Goal: Navigation & Orientation: Find specific page/section

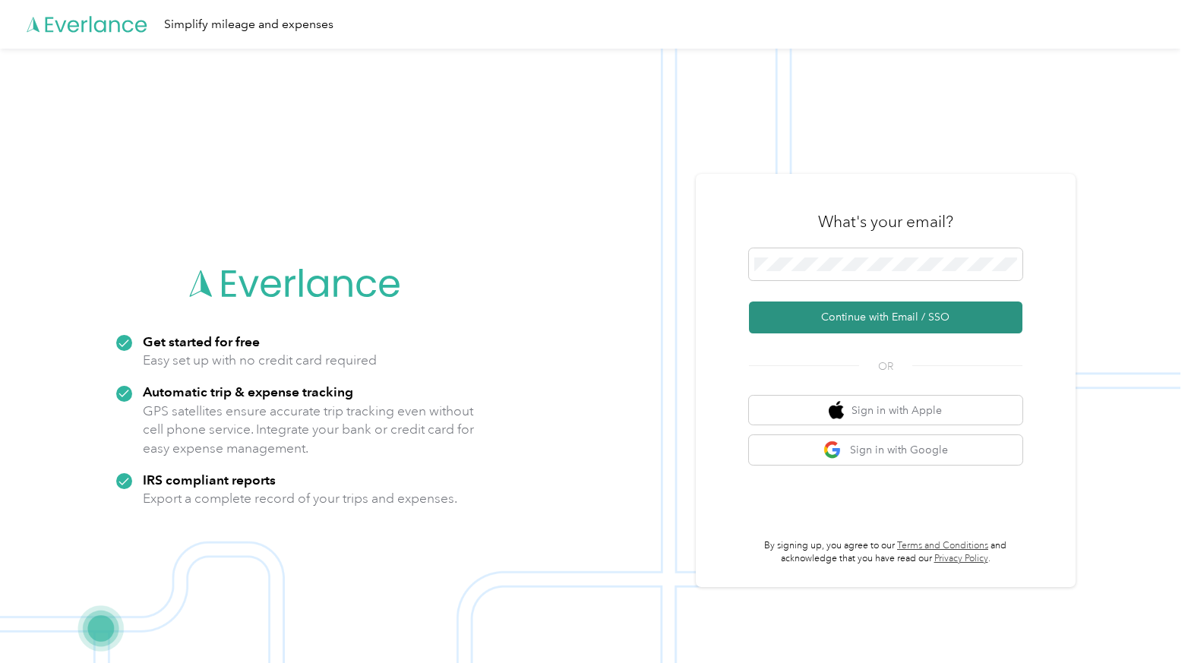
click at [861, 317] on button "Continue with Email / SSO" at bounding box center [885, 317] width 273 height 32
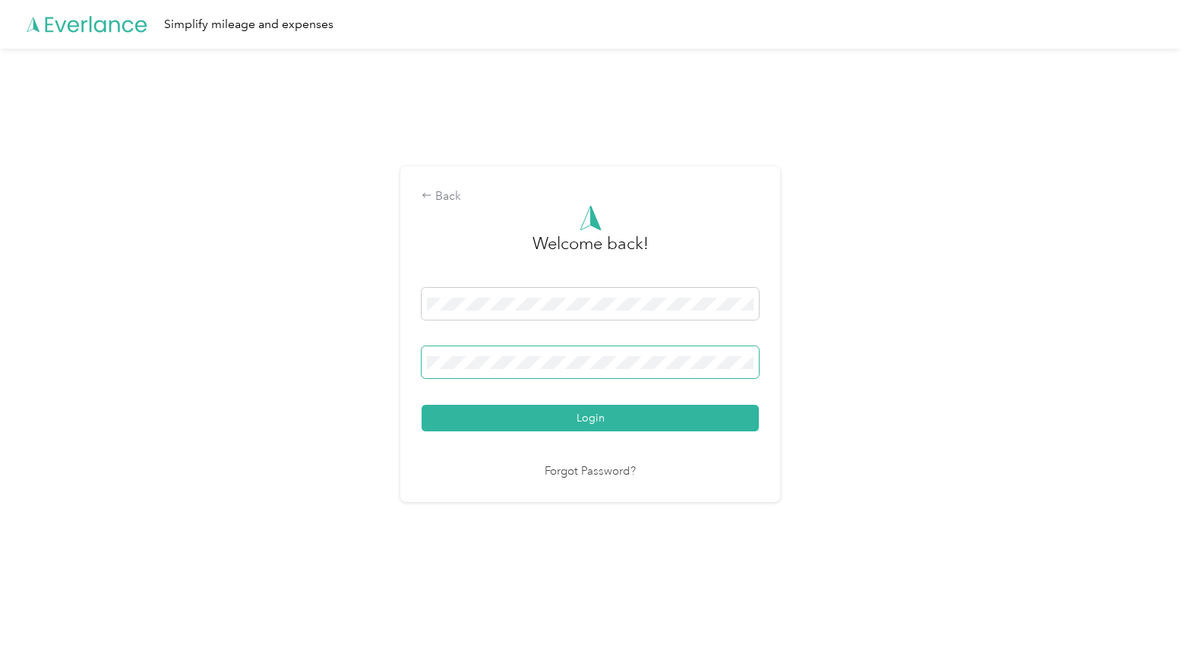
click at [421, 405] on button "Login" at bounding box center [589, 418] width 337 height 27
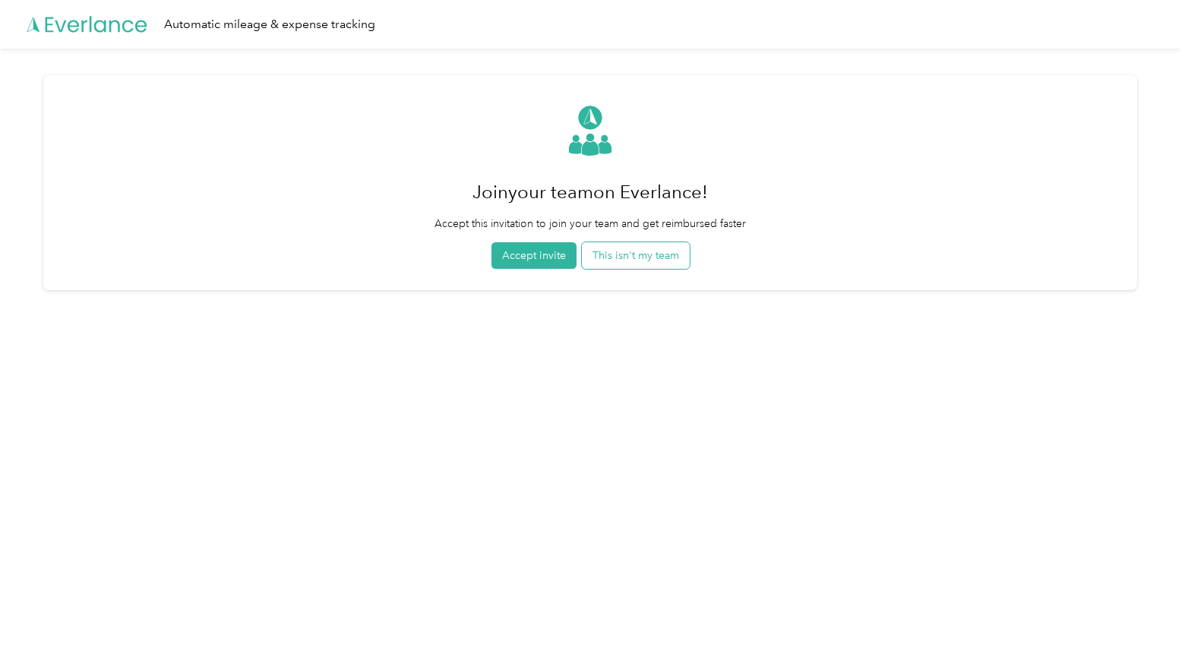
click at [645, 257] on button "This isn't my team" at bounding box center [636, 255] width 108 height 27
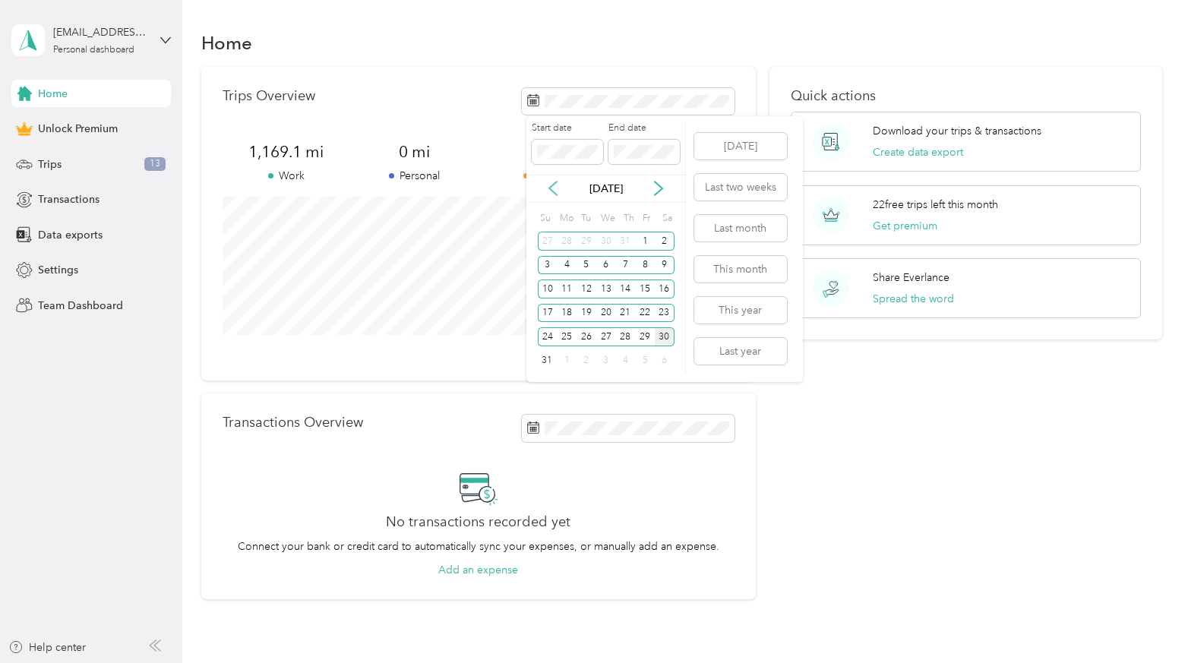
click at [553, 189] on icon at bounding box center [552, 188] width 15 height 15
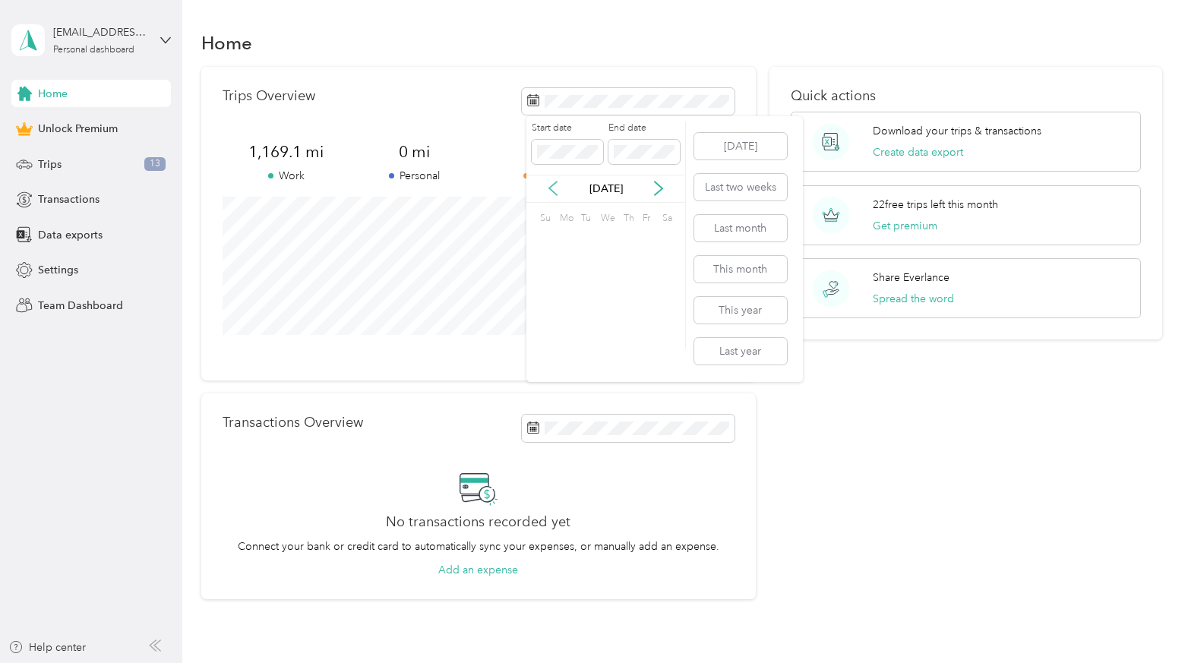
click at [553, 189] on icon at bounding box center [552, 188] width 15 height 15
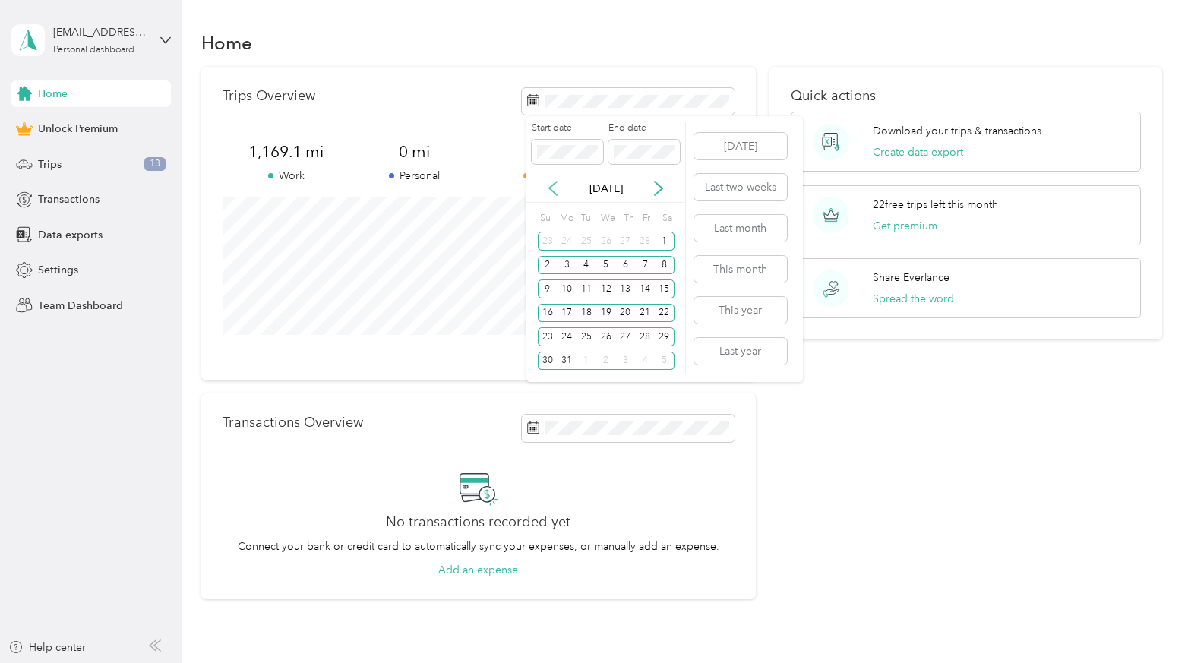
click at [553, 189] on icon at bounding box center [552, 188] width 15 height 15
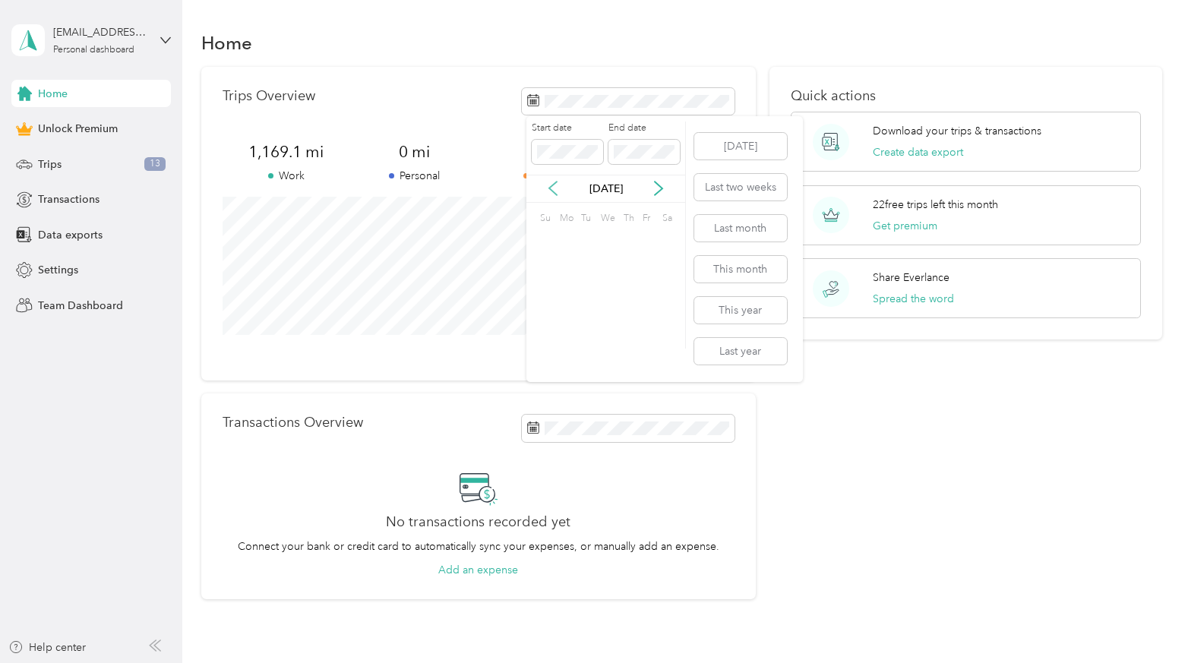
click at [553, 189] on icon at bounding box center [552, 188] width 15 height 15
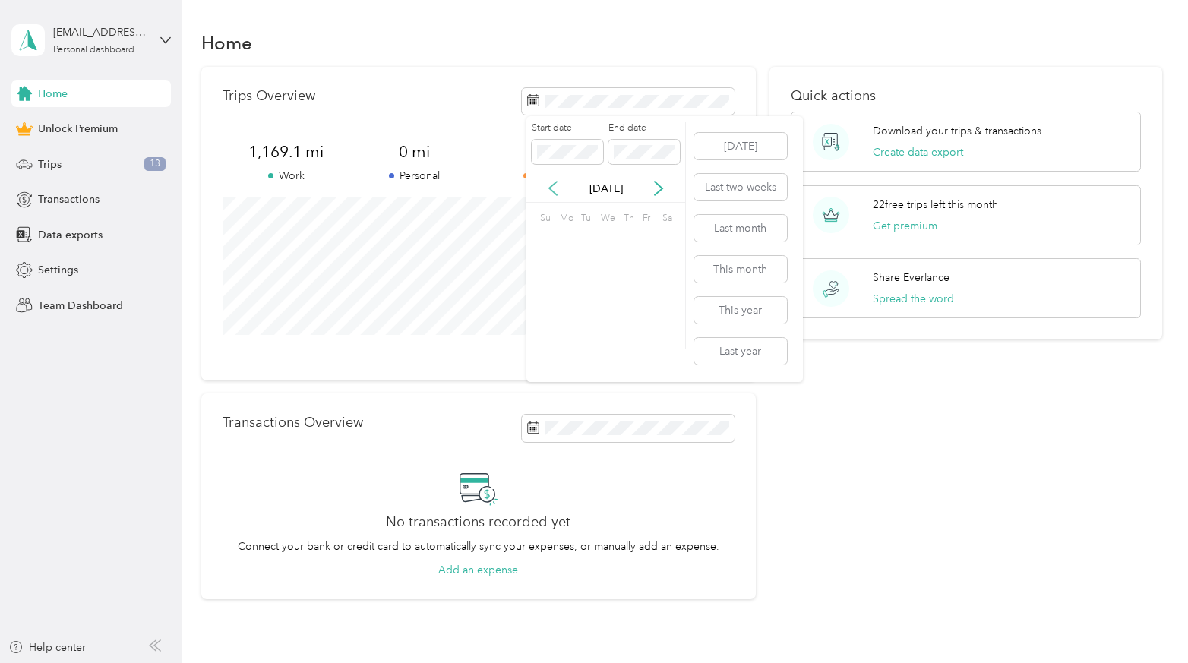
click at [553, 189] on icon at bounding box center [552, 188] width 15 height 15
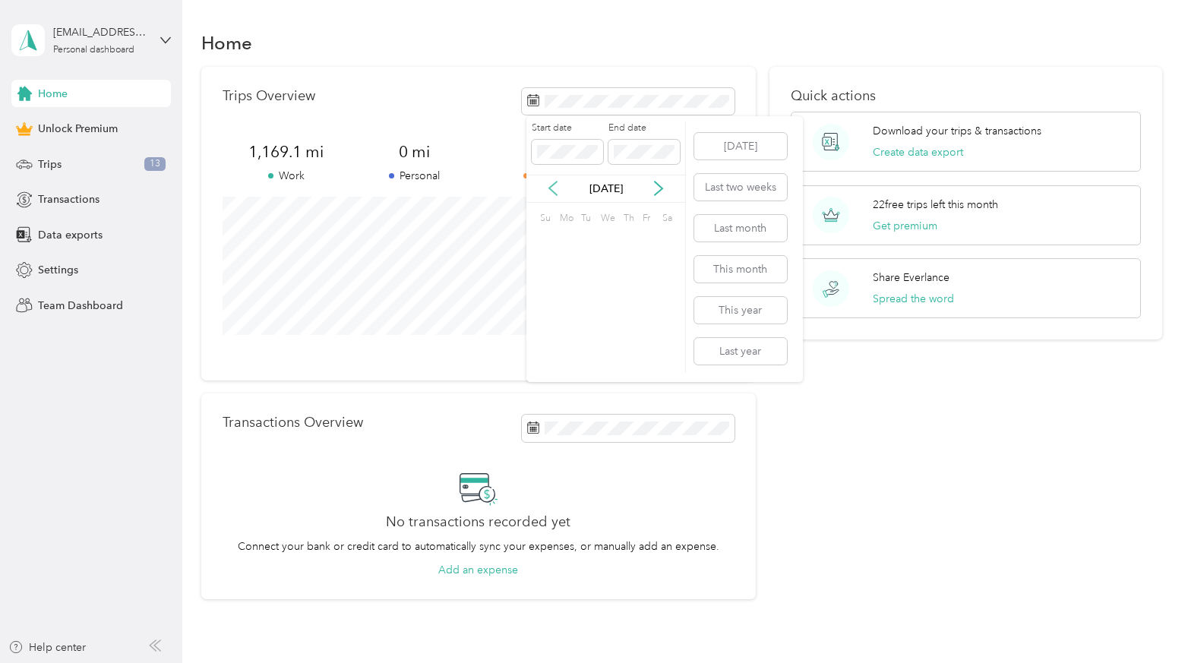
click at [553, 189] on icon at bounding box center [552, 188] width 15 height 15
click at [660, 184] on icon at bounding box center [658, 188] width 15 height 15
click at [568, 241] on div "1" at bounding box center [567, 241] width 20 height 19
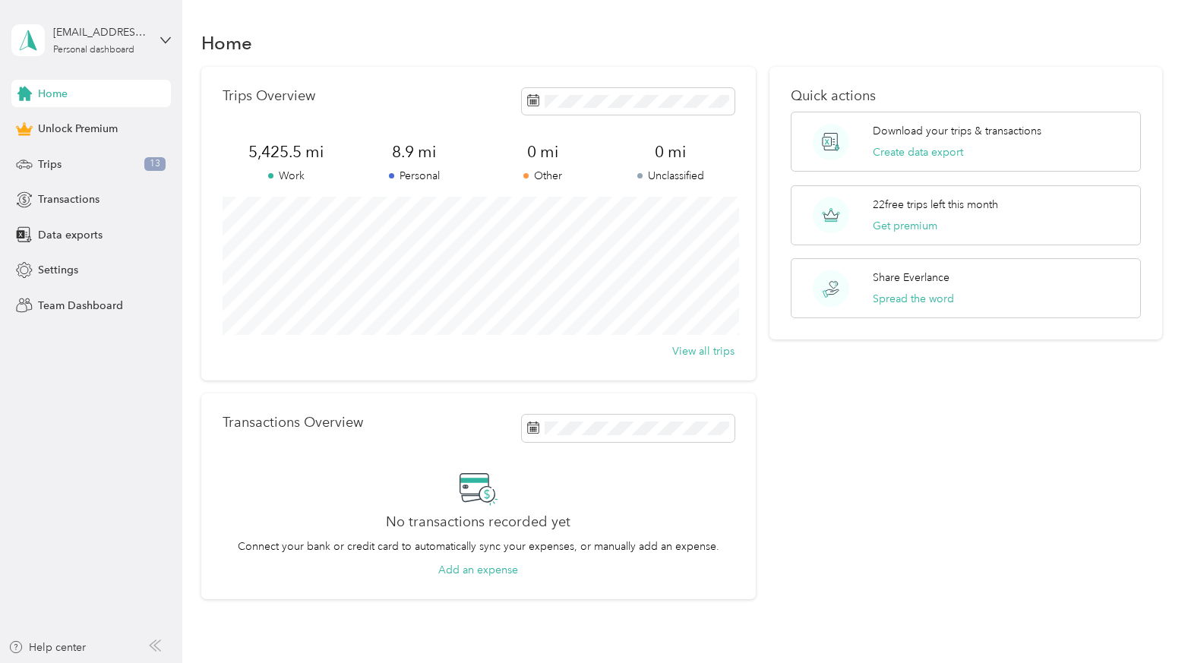
click at [327, 151] on span "5,425.5 mi" at bounding box center [286, 151] width 128 height 21
